Goal: Find specific page/section: Find specific page/section

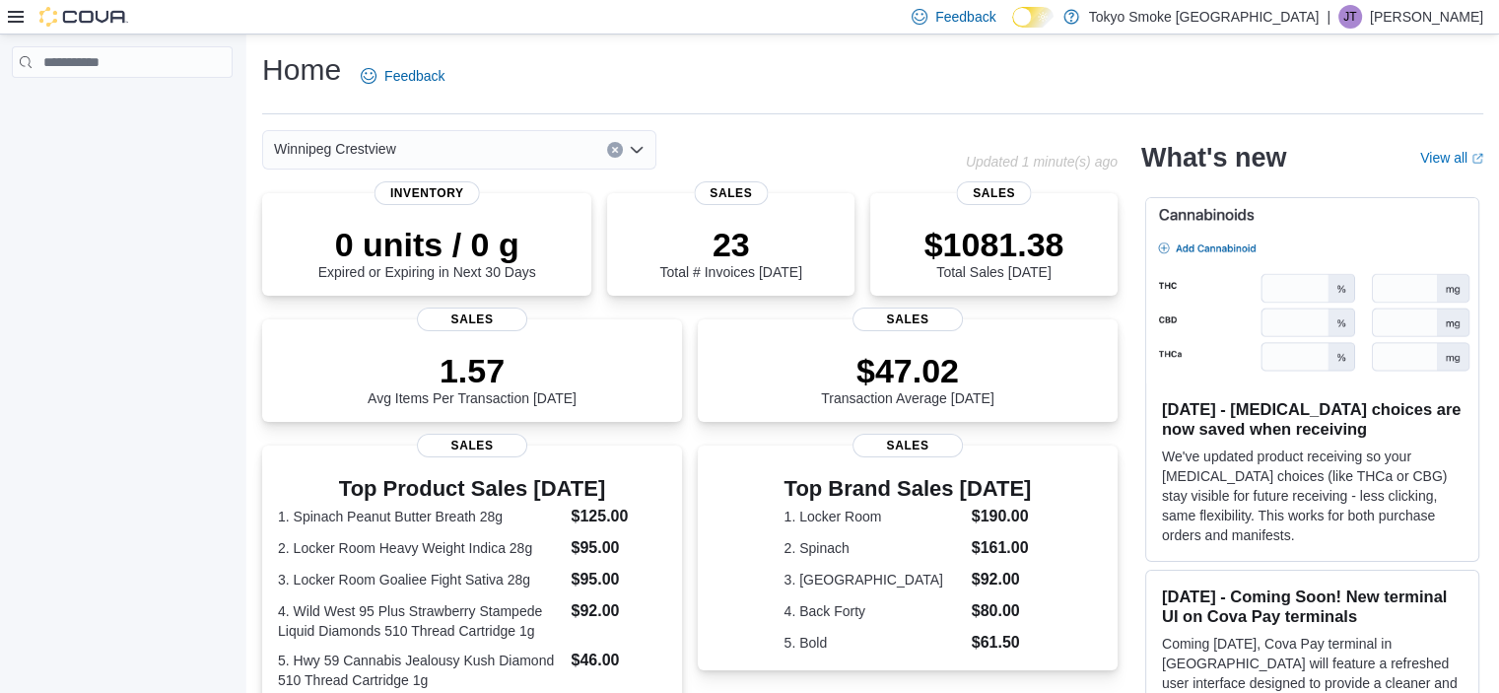
click at [18, 20] on icon at bounding box center [16, 17] width 16 height 16
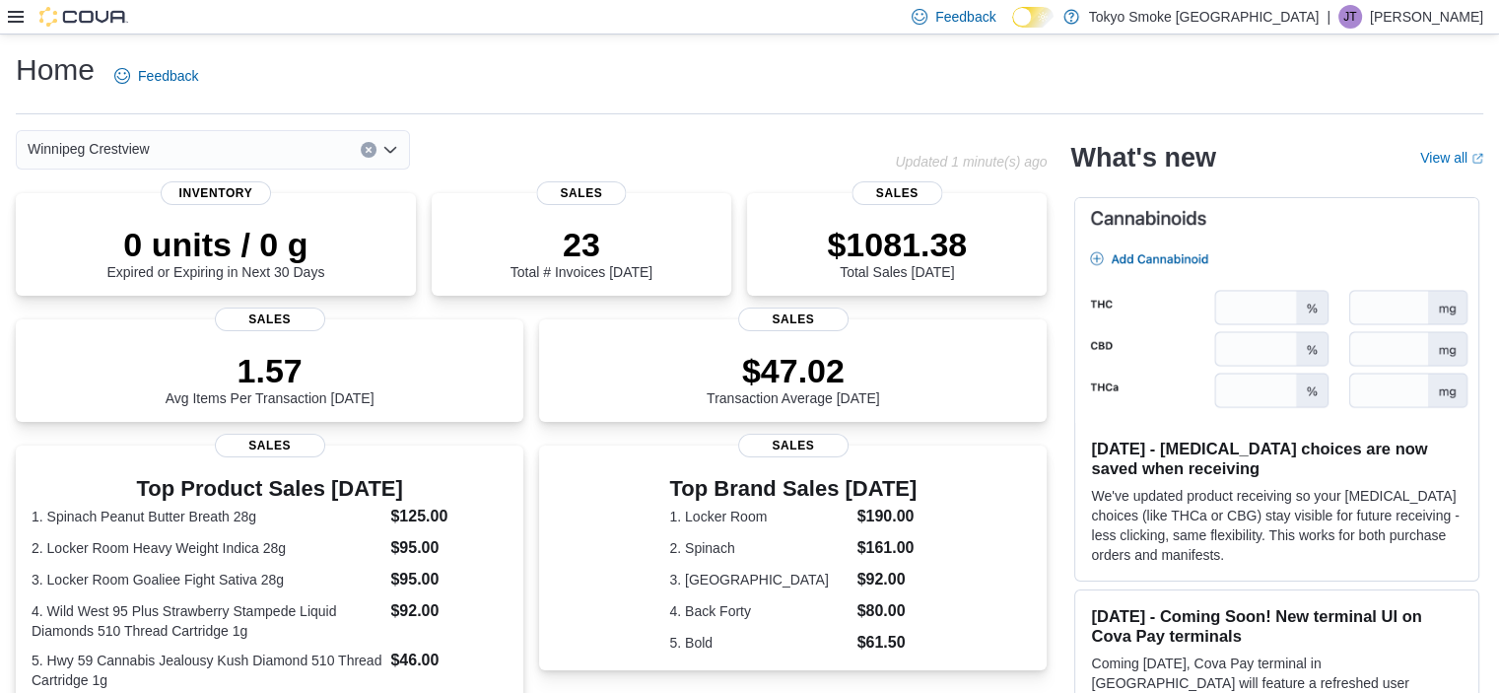
click at [18, 20] on icon at bounding box center [16, 17] width 16 height 16
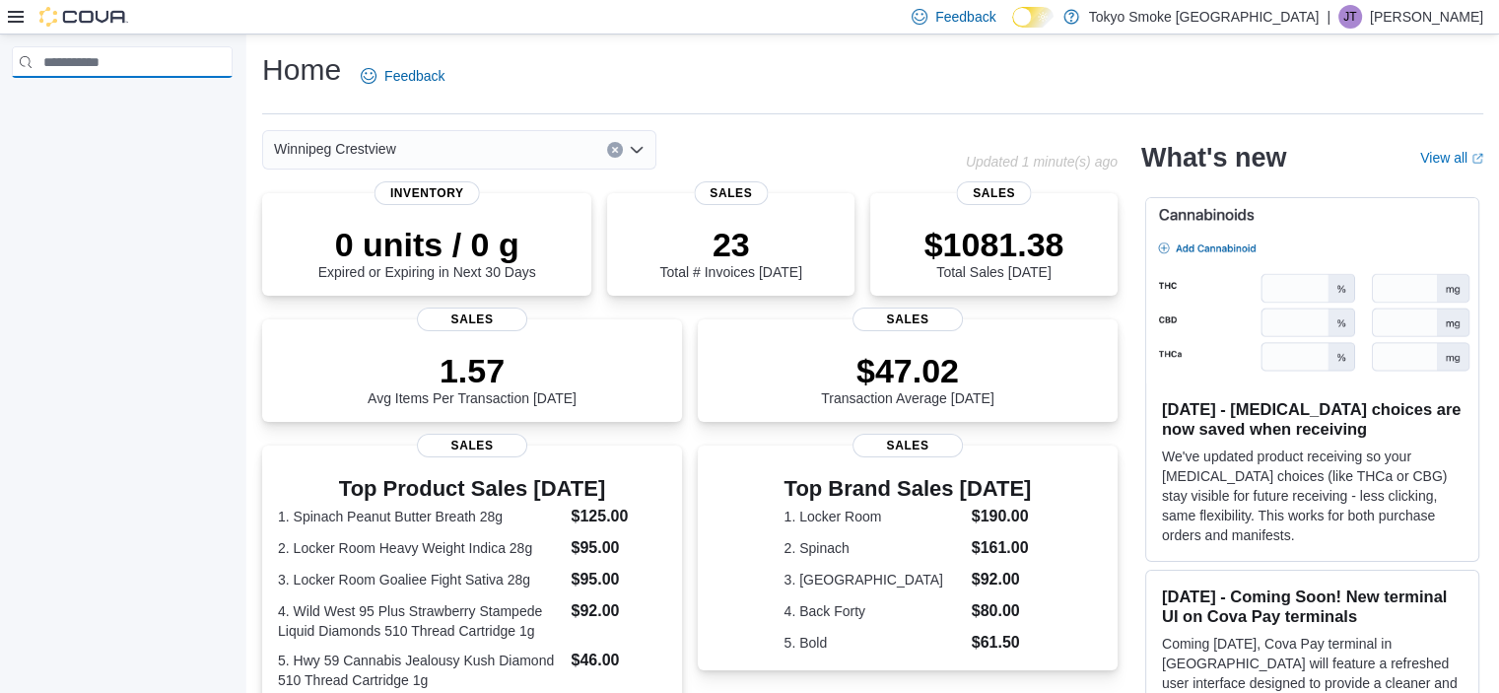
click at [168, 62] on input "search" at bounding box center [122, 62] width 221 height 32
type input "***"
click at [12, 13] on icon at bounding box center [16, 17] width 16 height 16
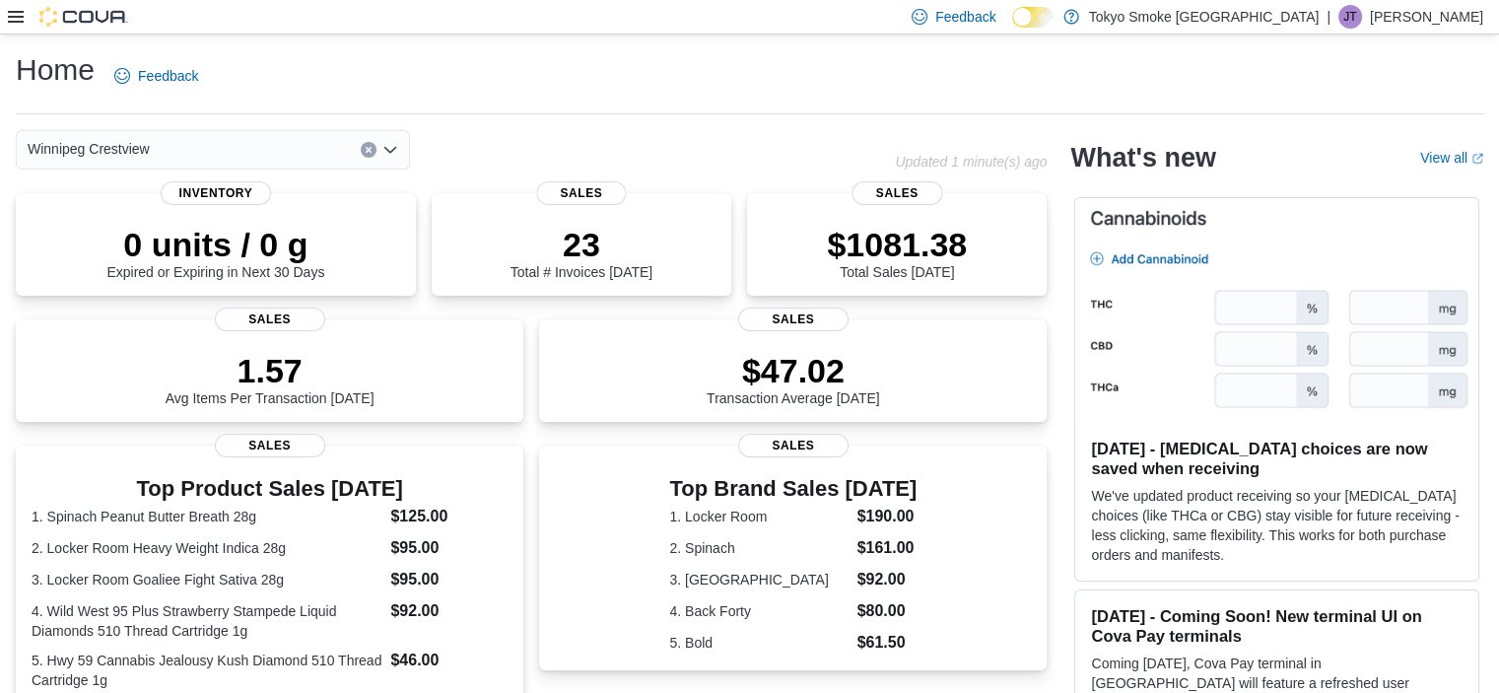
click at [15, 20] on icon at bounding box center [16, 17] width 16 height 16
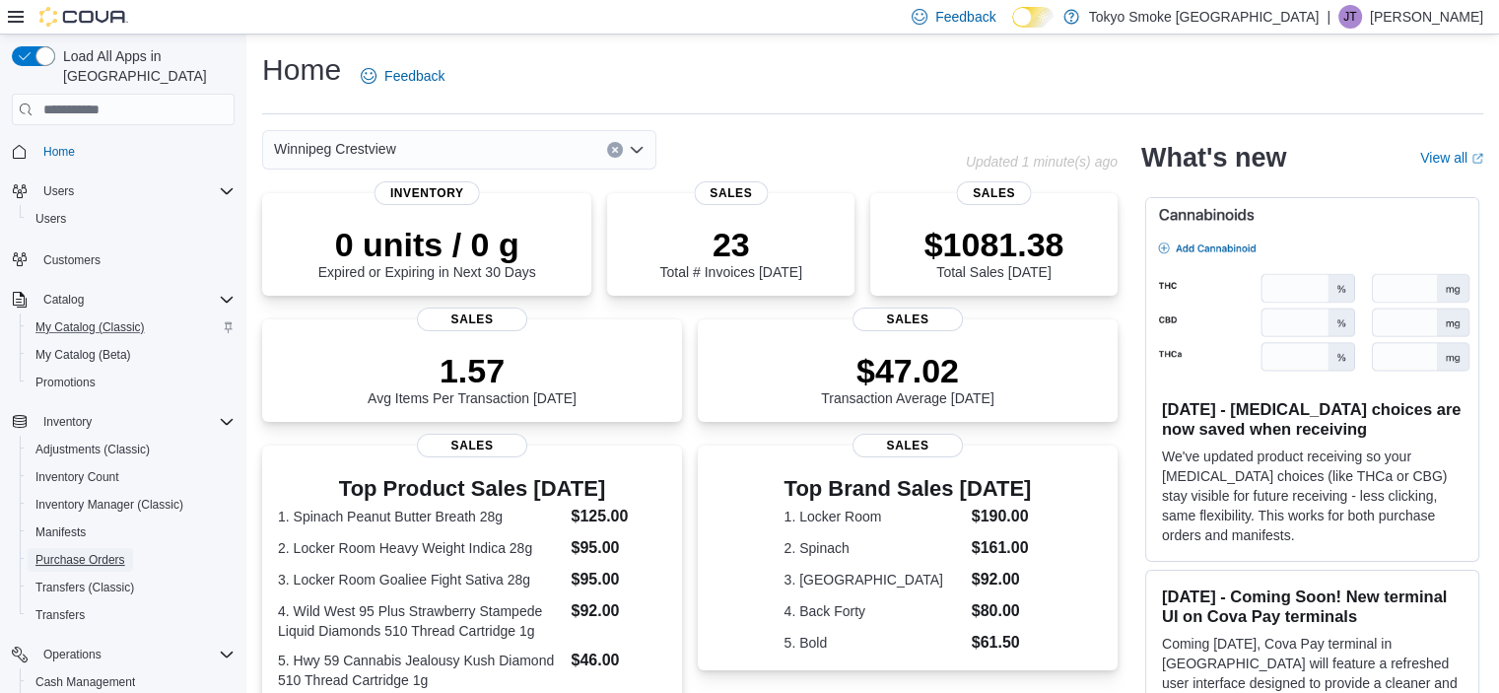
click at [113, 552] on span "Purchase Orders" at bounding box center [80, 560] width 90 height 16
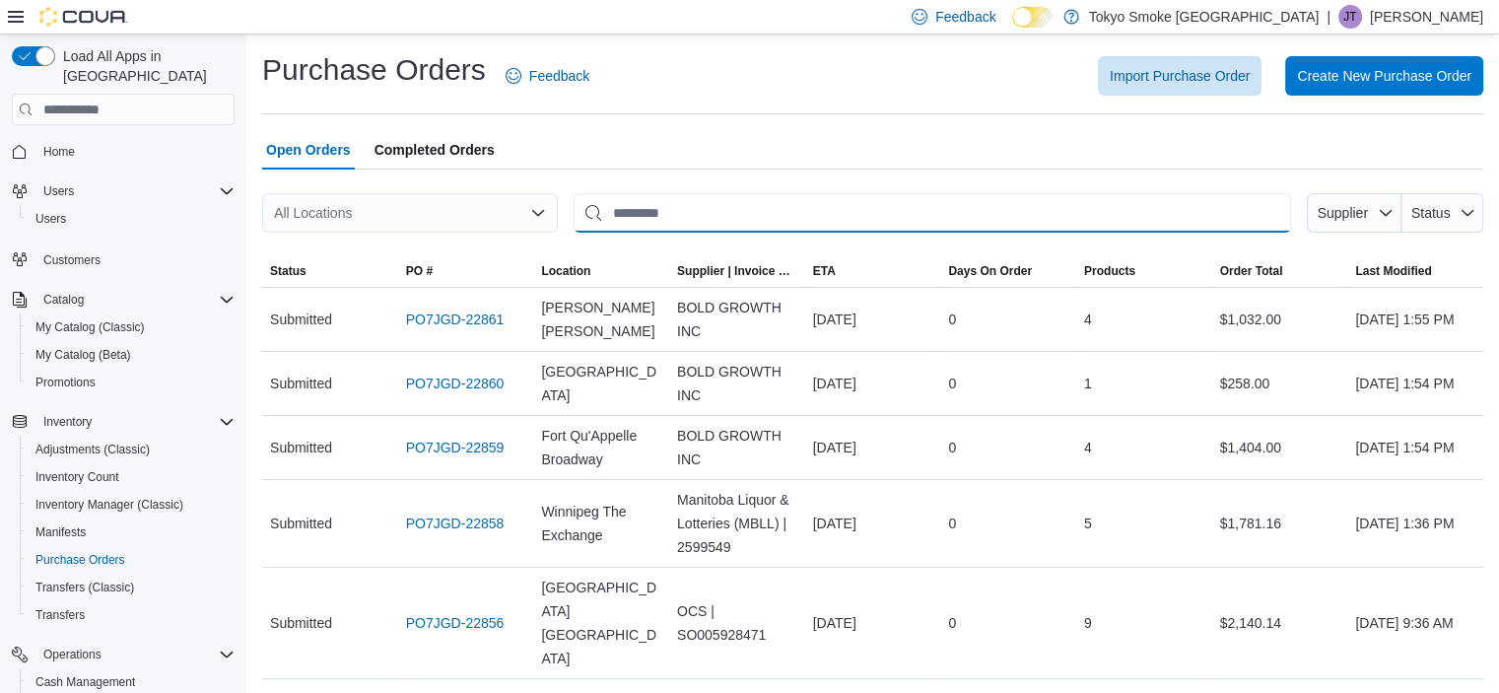
click at [639, 221] on input "This is a search bar. After typing your query, hit enter to filter the results …" at bounding box center [932, 212] width 717 height 39
drag, startPoint x: 639, startPoint y: 220, endPoint x: 627, endPoint y: 212, distance: 14.2
click at [627, 212] on input "This is a search bar. After typing your query, hit enter to filter the results …" at bounding box center [932, 212] width 717 height 39
type input "*******"
